Goal: Task Accomplishment & Management: Manage account settings

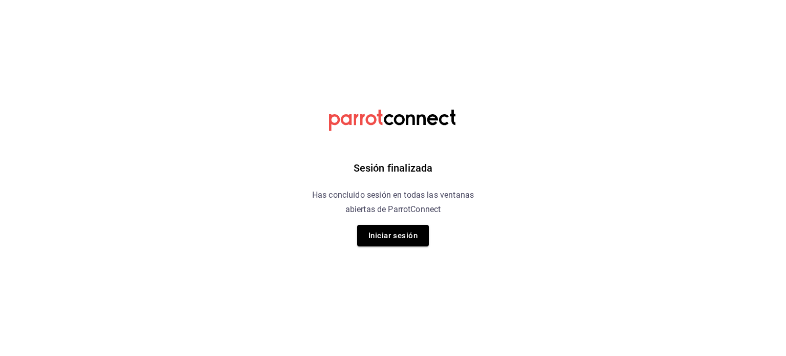
click at [519, 258] on div "Sesión finalizada Has concluido sesión en todas las ventanas abiertas de Parrot…" at bounding box center [393, 178] width 259 height 356
click at [403, 235] on button "Iniciar sesión" at bounding box center [393, 236] width 72 height 22
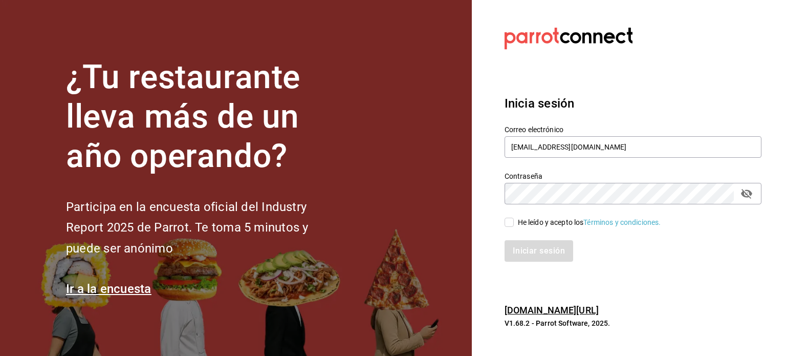
click at [512, 221] on input "He leído y acepto los Términos y condiciones." at bounding box center [509, 222] width 9 height 9
checkbox input "true"
click at [516, 250] on button "Iniciar sesión" at bounding box center [540, 251] width 70 height 22
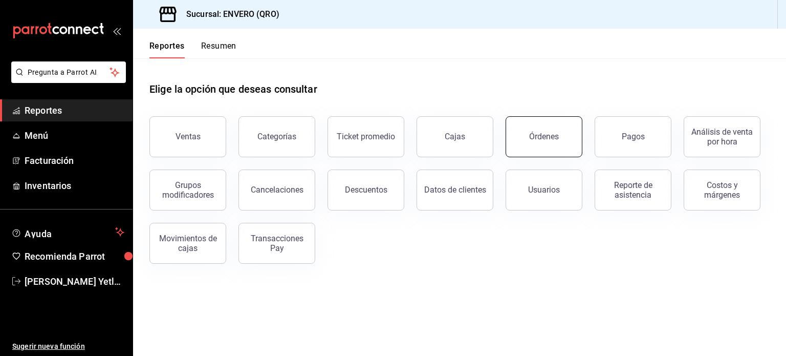
click at [524, 122] on button "Órdenes" at bounding box center [544, 136] width 77 height 41
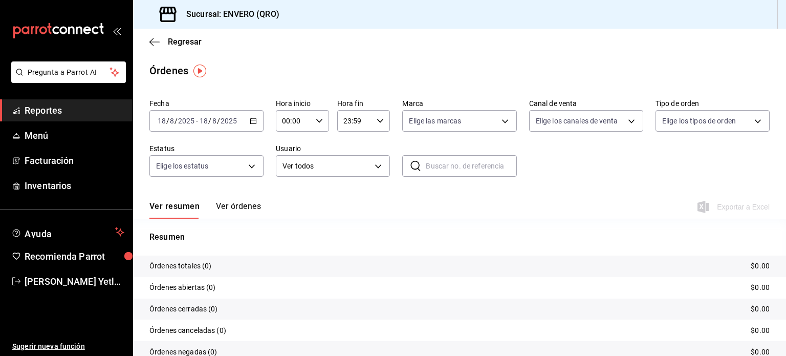
click at [228, 124] on input "2025" at bounding box center [228, 121] width 17 height 8
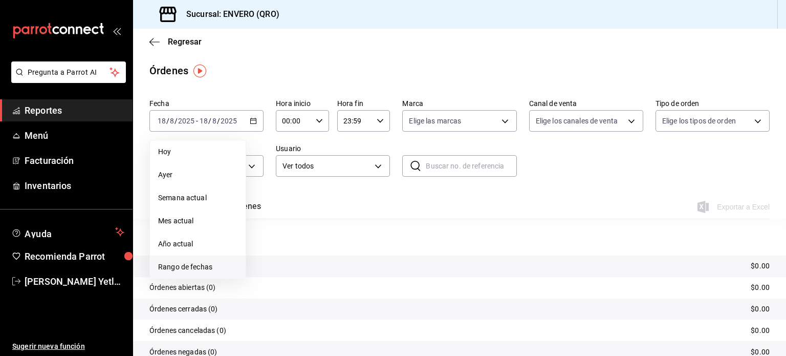
click at [175, 262] on span "Rango de fechas" at bounding box center [197, 267] width 79 height 11
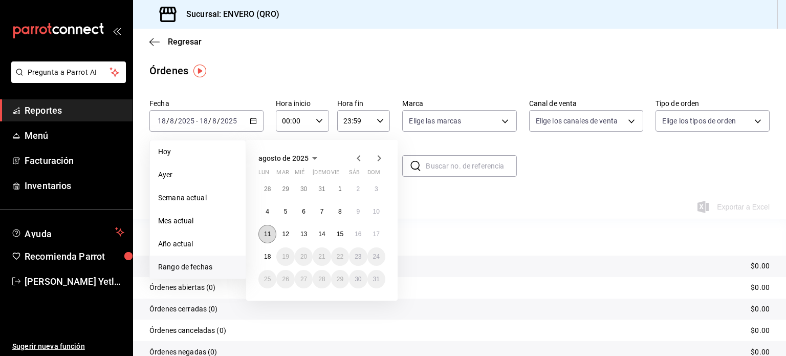
click at [267, 237] on button "11" at bounding box center [268, 234] width 18 height 18
click at [377, 238] on button "17" at bounding box center [377, 234] width 18 height 18
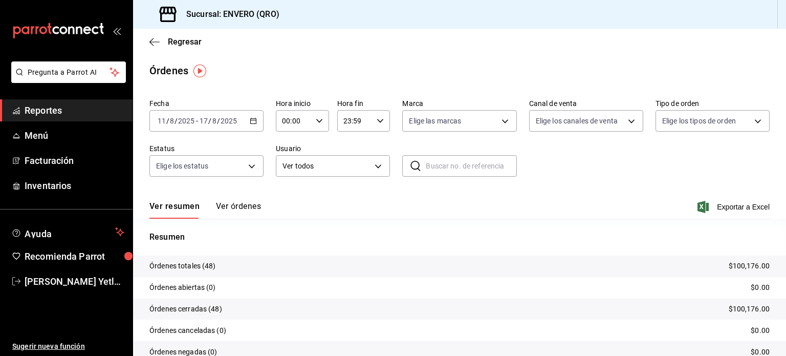
click at [249, 125] on div "[DATE] [DATE] - [DATE] [DATE]" at bounding box center [206, 121] width 114 height 22
click at [524, 173] on div "Fecha [DATE] [DATE] - [DATE] [DATE] Hora inicio 00:00 Hora inicio Hora fin 23:5…" at bounding box center [459, 142] width 621 height 94
click at [737, 208] on span "Exportar a Excel" at bounding box center [735, 207] width 70 height 12
click at [162, 47] on span "Regresar" at bounding box center [175, 42] width 52 height 10
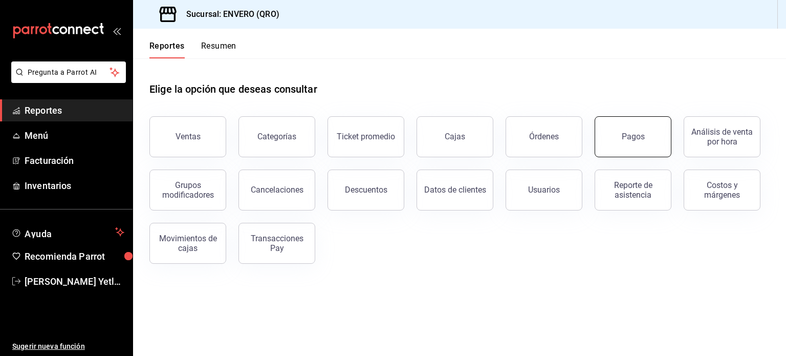
click at [621, 137] on button "Pagos" at bounding box center [633, 136] width 77 height 41
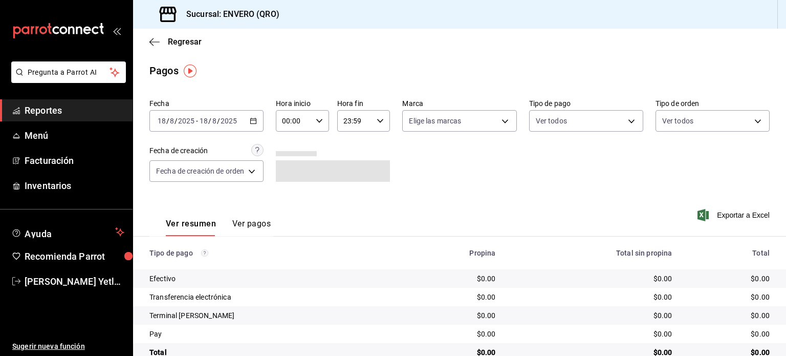
click at [255, 120] on icon "button" at bounding box center [253, 120] width 7 height 7
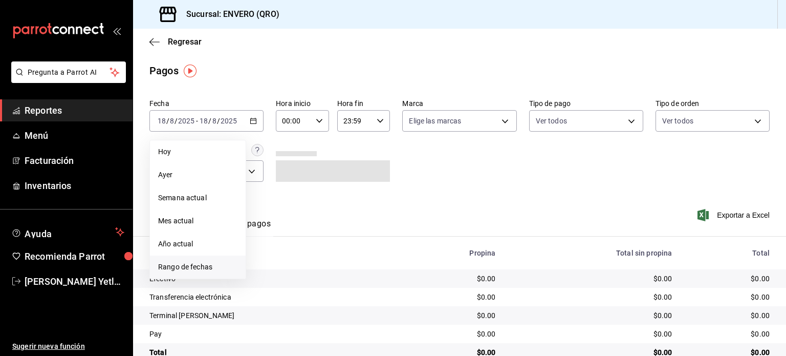
click at [190, 271] on span "Rango de fechas" at bounding box center [197, 267] width 79 height 11
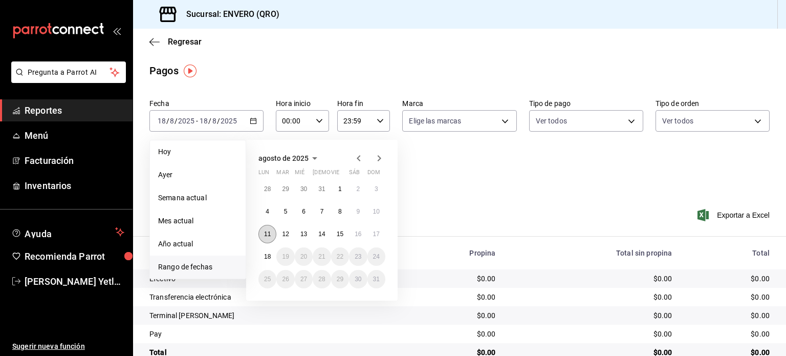
click at [266, 229] on button "11" at bounding box center [268, 234] width 18 height 18
click at [385, 229] on div "28 29 30 31 1 2 3 4 5 6 7 8 9 10 11 12 13 14 15 16 17 18 19 20 21 22 23 24 25 2…" at bounding box center [322, 234] width 127 height 109
click at [270, 229] on button "11" at bounding box center [268, 234] width 18 height 18
click at [375, 229] on button "17" at bounding box center [377, 234] width 18 height 18
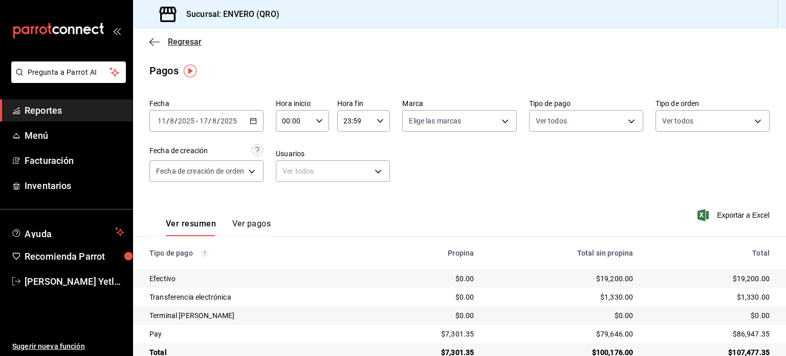
click at [151, 44] on icon "button" at bounding box center [154, 41] width 10 height 9
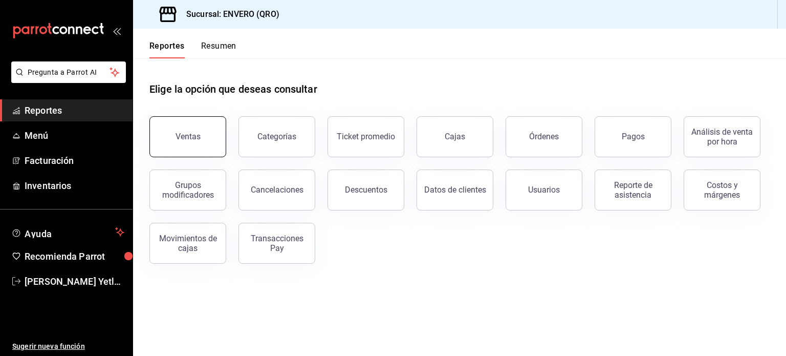
click at [189, 143] on button "Ventas" at bounding box center [187, 136] width 77 height 41
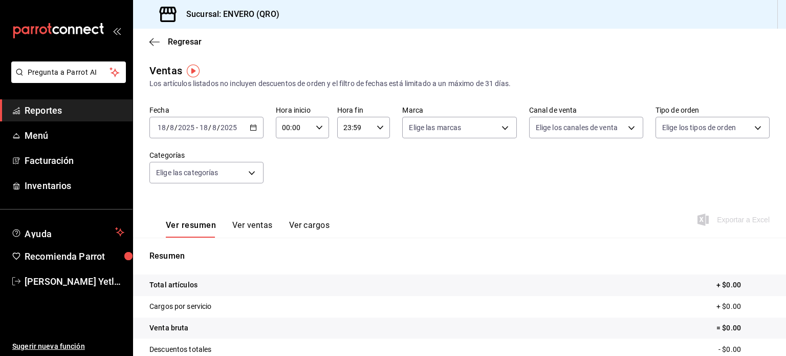
click at [252, 131] on \(Stroke\) "button" at bounding box center [253, 128] width 6 height 6
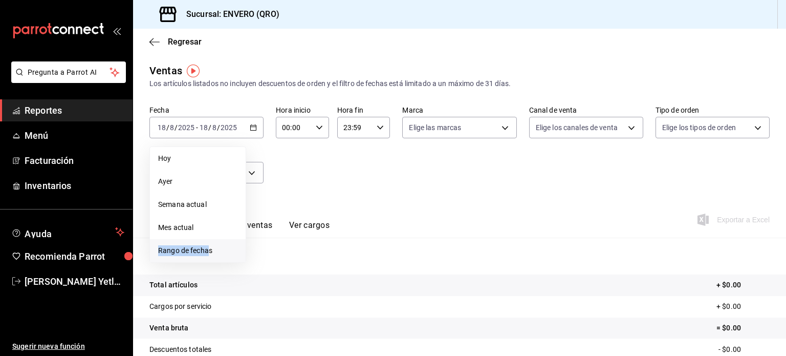
drag, startPoint x: 201, startPoint y: 239, endPoint x: 209, endPoint y: 261, distance: 23.3
click at [209, 261] on ul "[DATE] [DATE] Semana actual Mes actual Rango de fechas" at bounding box center [197, 204] width 97 height 116
click at [209, 261] on li "Rango de fechas" at bounding box center [198, 250] width 96 height 23
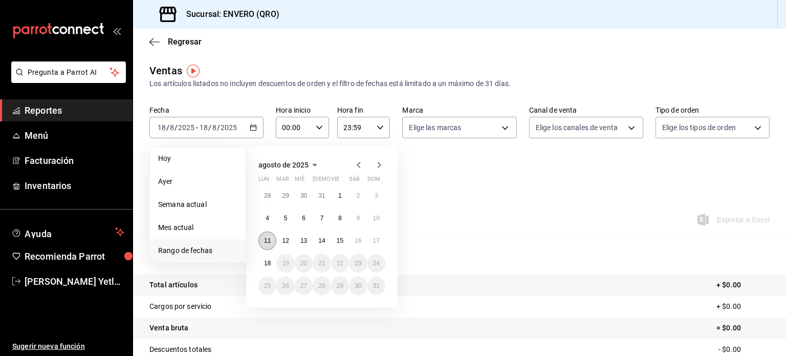
click at [272, 238] on button "11" at bounding box center [268, 240] width 18 height 18
click at [380, 237] on button "17" at bounding box center [377, 240] width 18 height 18
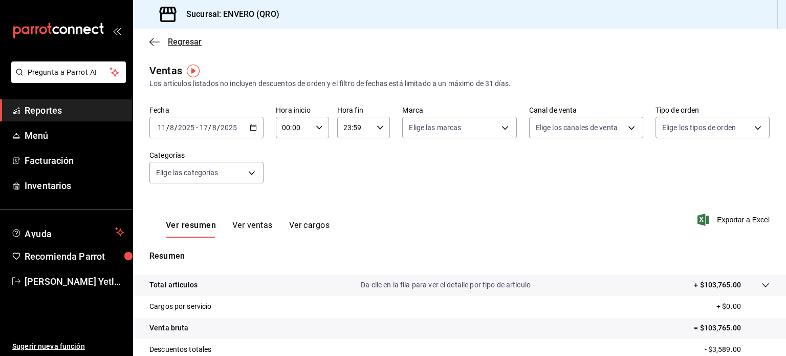
click at [157, 38] on icon "button" at bounding box center [154, 41] width 10 height 9
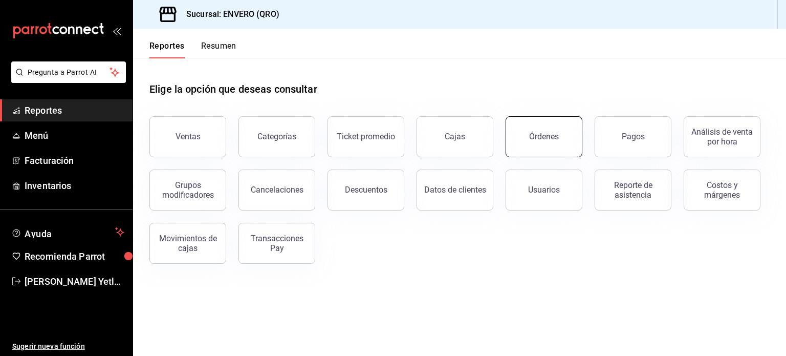
click at [539, 140] on div "Órdenes" at bounding box center [544, 137] width 30 height 10
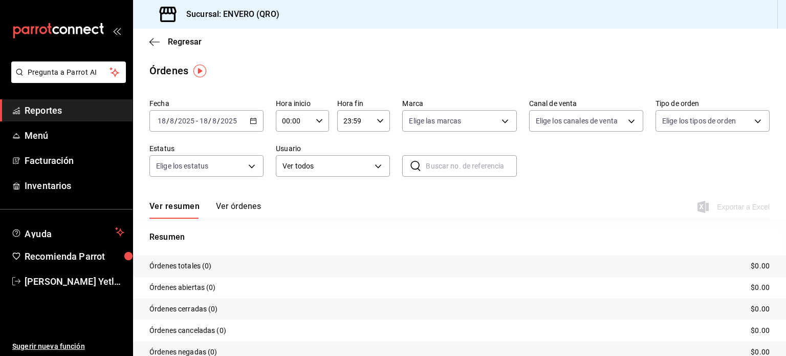
click at [243, 213] on button "Ver órdenes" at bounding box center [238, 209] width 45 height 17
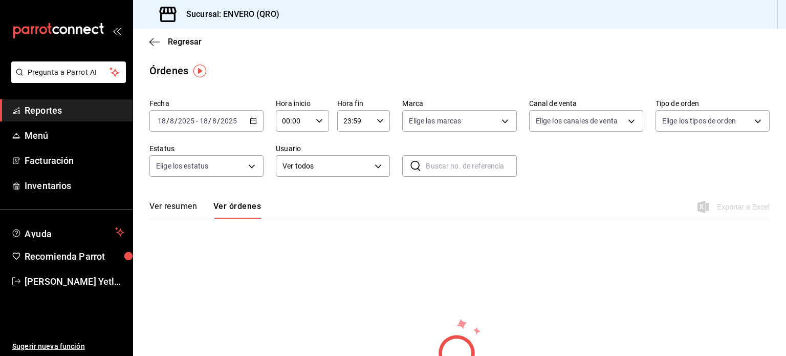
click at [255, 122] on icon "button" at bounding box center [253, 120] width 7 height 7
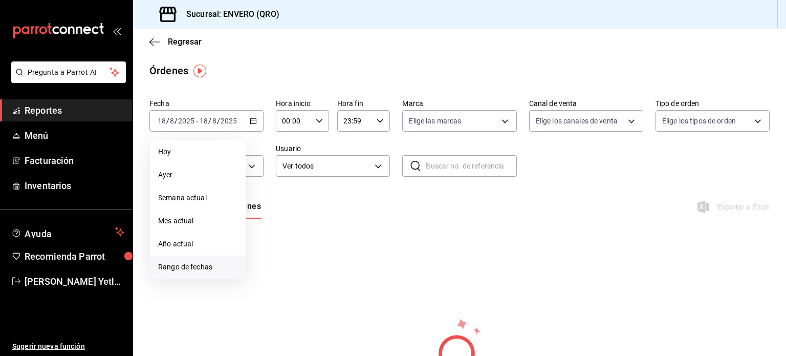
click at [182, 263] on span "Rango de fechas" at bounding box center [197, 267] width 79 height 11
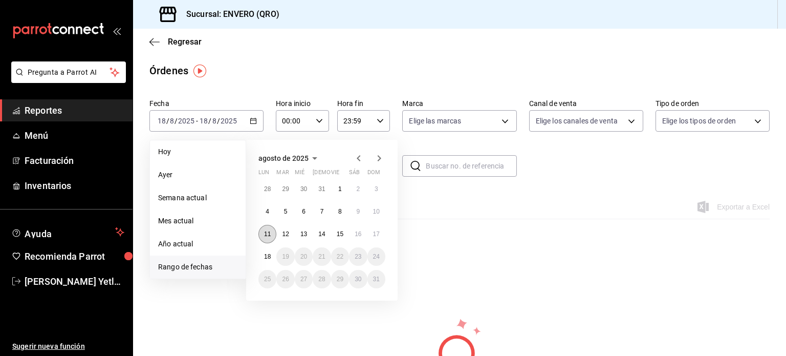
click at [268, 235] on abbr "11" at bounding box center [267, 233] width 7 height 7
click at [382, 230] on button "17" at bounding box center [377, 234] width 18 height 18
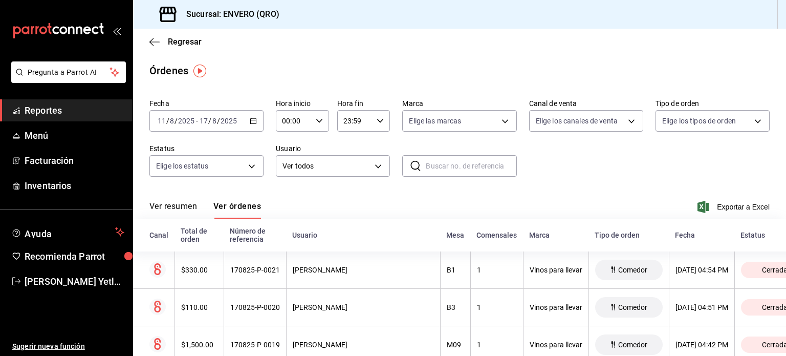
click at [160, 210] on button "Ver resumen" at bounding box center [173, 209] width 48 height 17
